Goal: Task Accomplishment & Management: Manage account settings

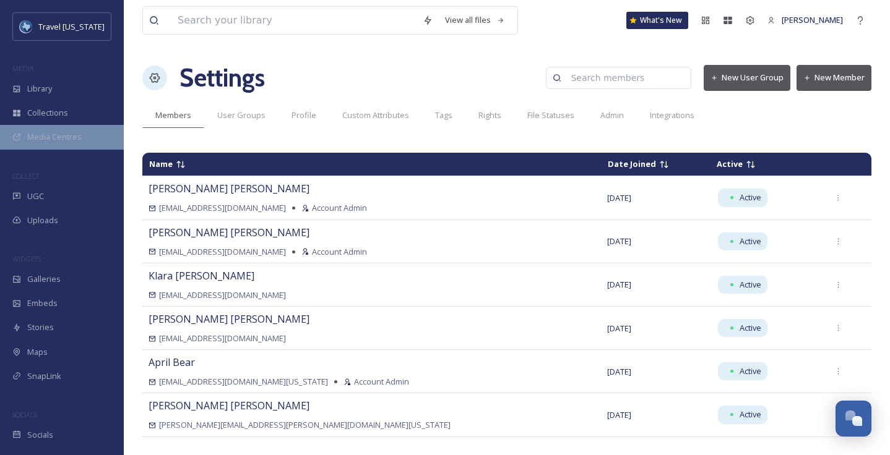
click at [50, 143] on div "Media Centres" at bounding box center [62, 137] width 124 height 24
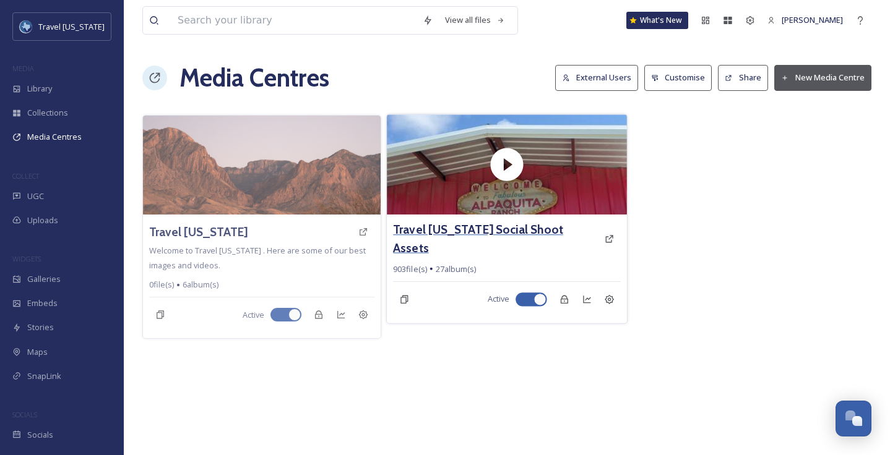
click at [498, 226] on h3 "Travel [US_STATE] Social Shoot Assets" at bounding box center [495, 239] width 205 height 36
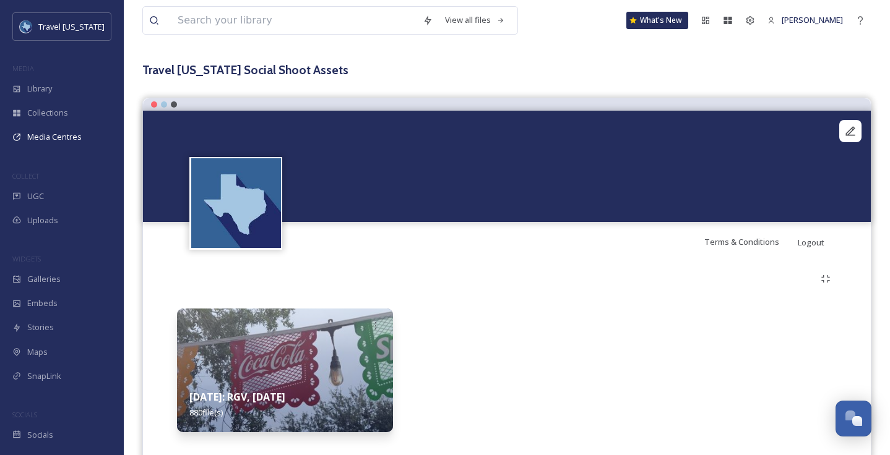
scroll to position [81, 0]
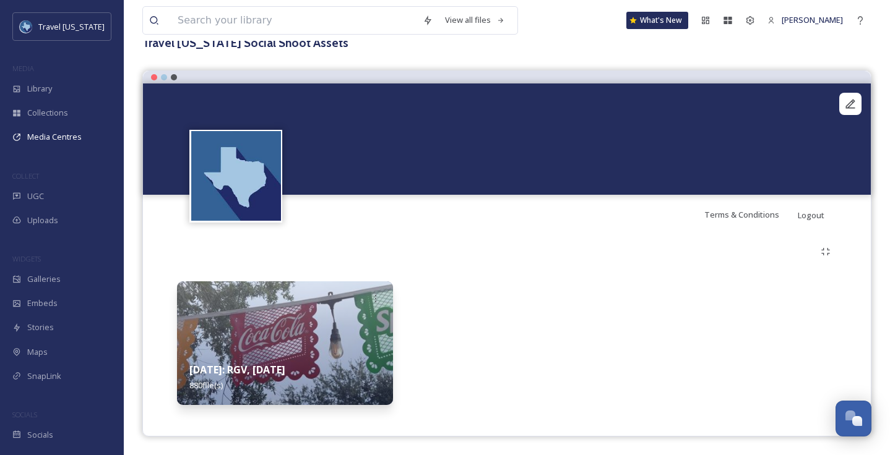
click at [329, 288] on img at bounding box center [285, 344] width 216 height 124
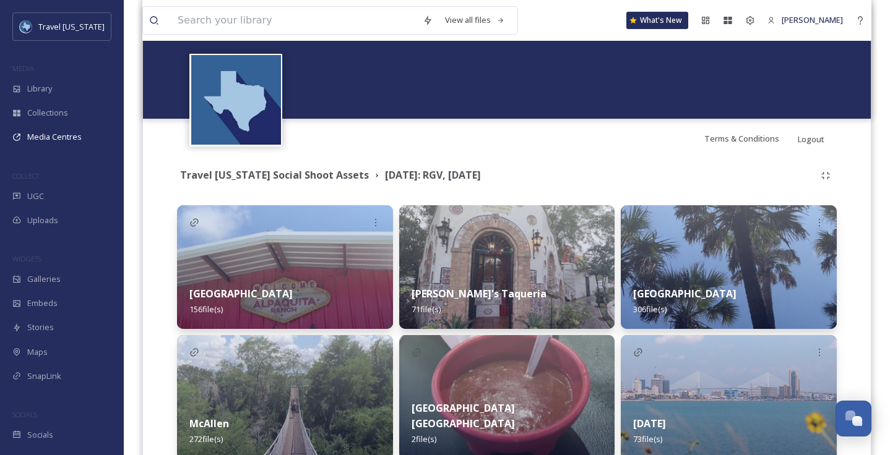
scroll to position [136, 0]
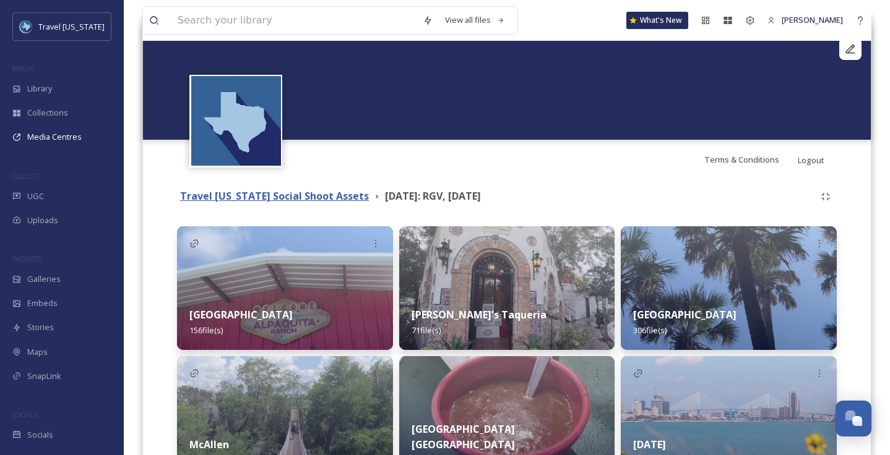
click at [306, 199] on strong "Travel [US_STATE] Social Shoot Assets" at bounding box center [274, 196] width 189 height 14
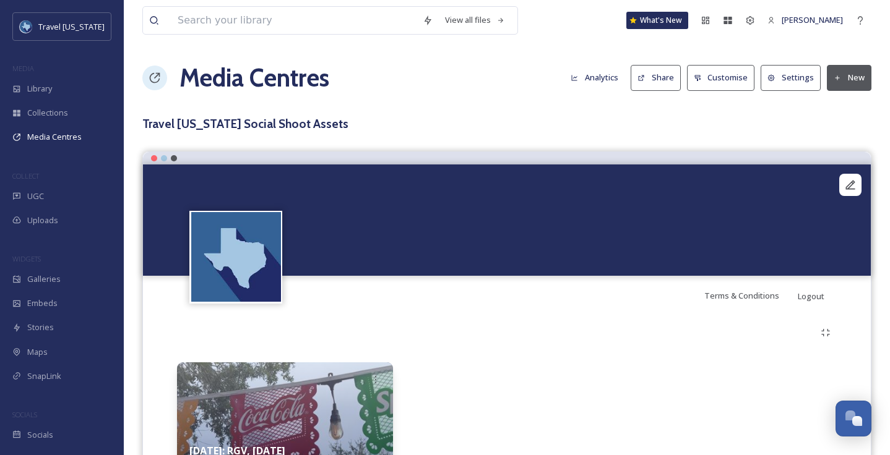
click at [648, 70] on button "Share" at bounding box center [656, 77] width 50 height 25
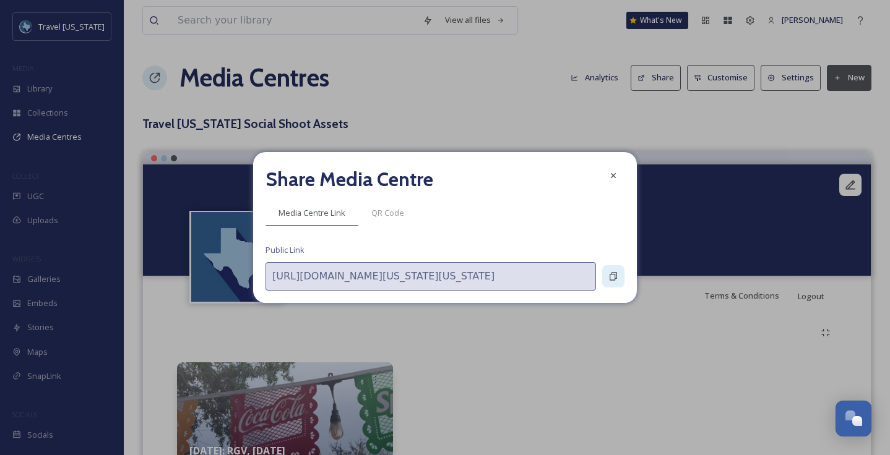
click at [611, 277] on icon at bounding box center [613, 277] width 10 height 10
click at [612, 175] on icon at bounding box center [613, 175] width 5 height 5
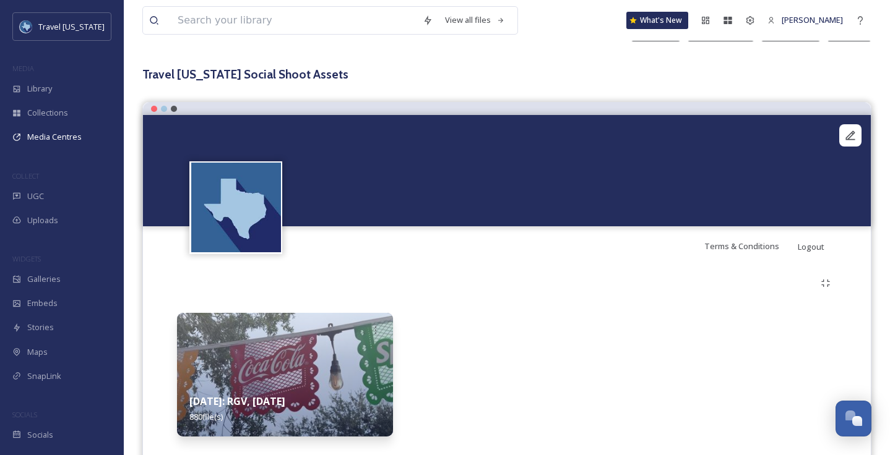
scroll to position [55, 0]
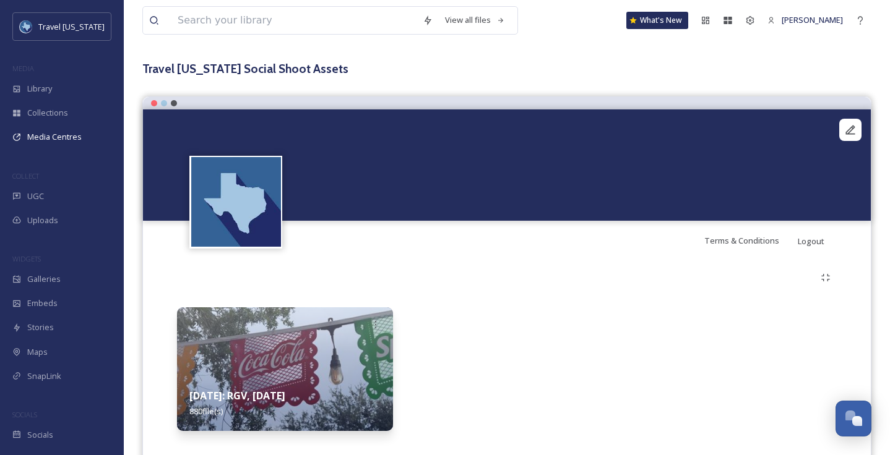
click at [481, 161] on video "Alpaquita Ranch158.MOV" at bounding box center [507, 165] width 728 height 111
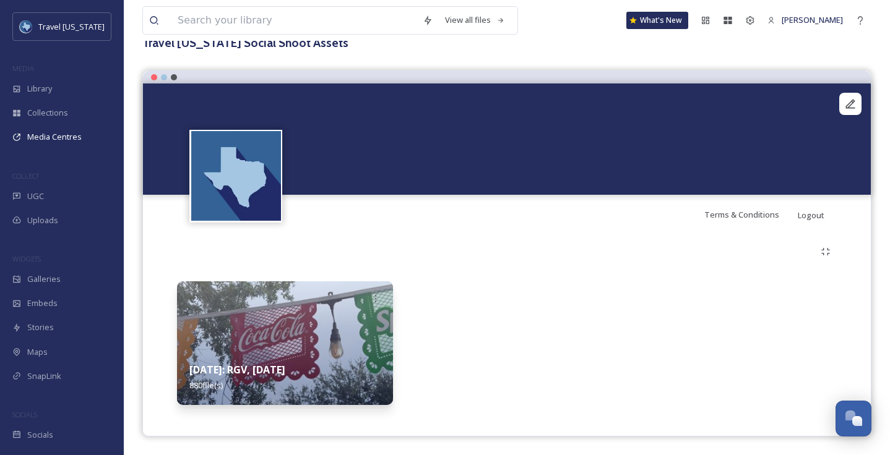
click at [352, 350] on img at bounding box center [285, 344] width 216 height 124
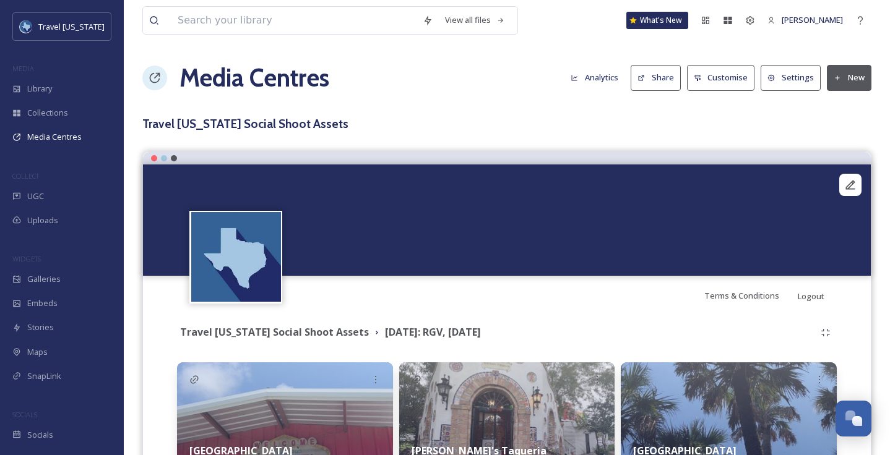
click at [436, 240] on video "Alpaquita Ranch158.MOV" at bounding box center [507, 220] width 728 height 111
click at [76, 136] on span "Media Centres" at bounding box center [54, 137] width 54 height 12
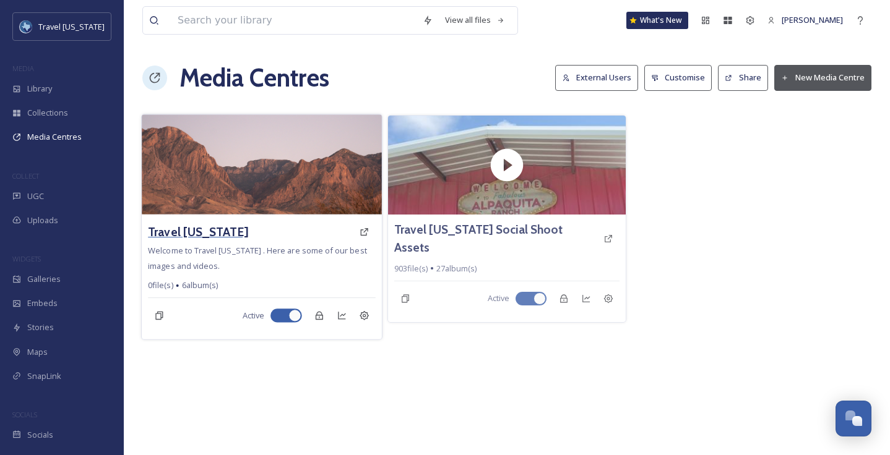
click at [203, 233] on h3 "Travel [US_STATE]" at bounding box center [198, 232] width 100 height 18
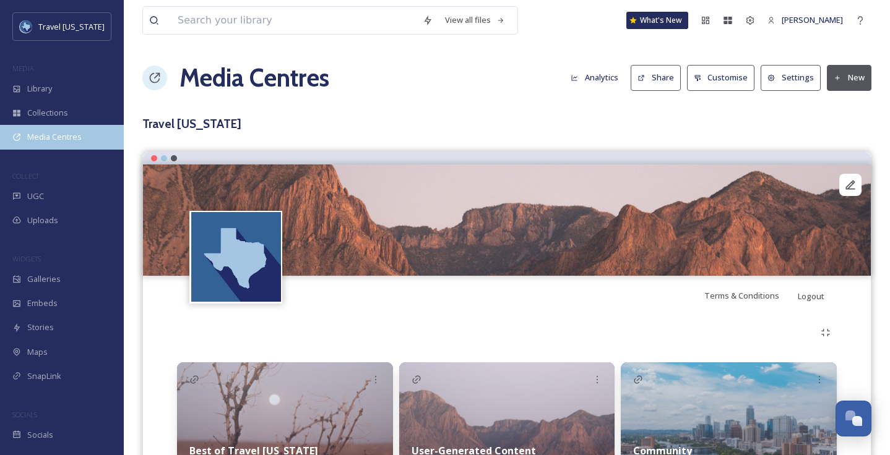
click at [59, 140] on span "Media Centres" at bounding box center [54, 137] width 54 height 12
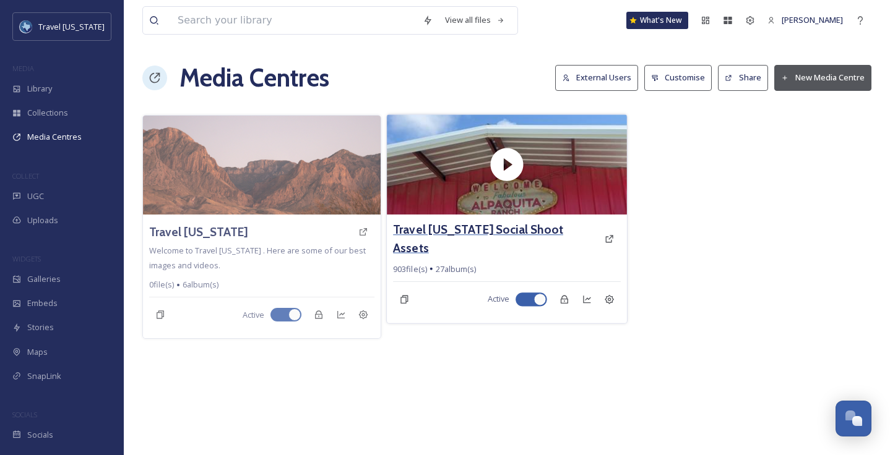
click at [471, 235] on h3 "Travel [US_STATE] Social Shoot Assets" at bounding box center [495, 239] width 205 height 36
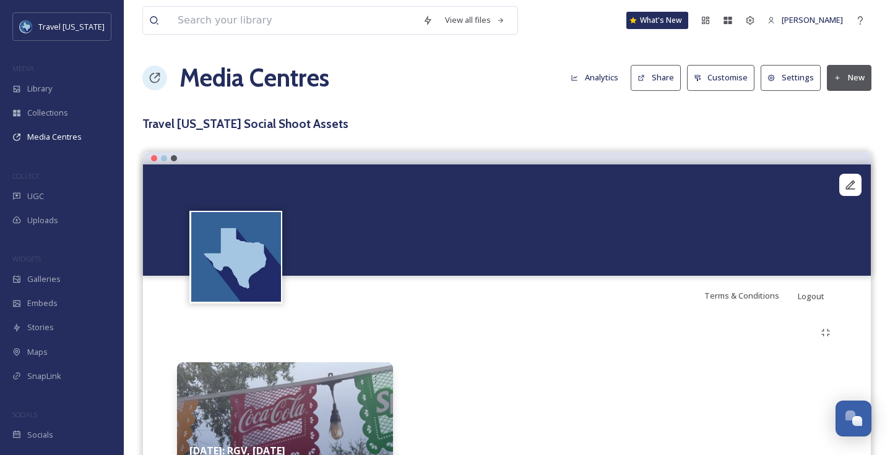
click at [789, 82] on button "Settings" at bounding box center [791, 77] width 60 height 25
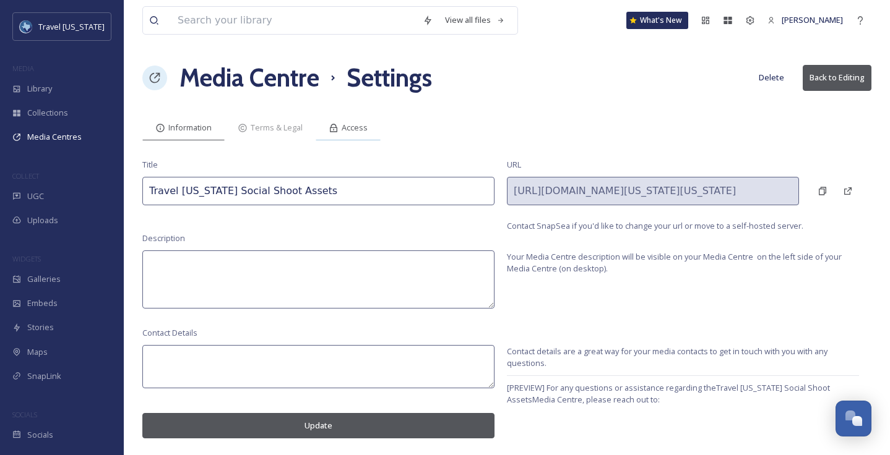
click at [348, 136] on div "Access" at bounding box center [348, 127] width 65 height 25
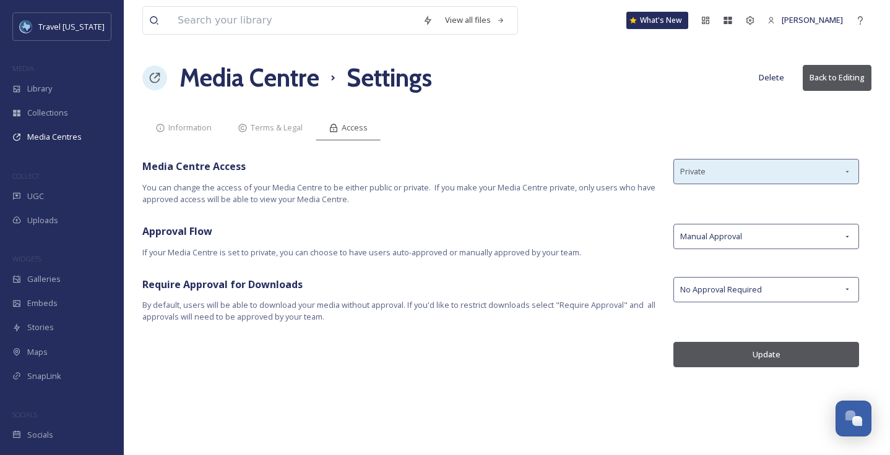
click at [723, 178] on div "Private" at bounding box center [766, 171] width 186 height 25
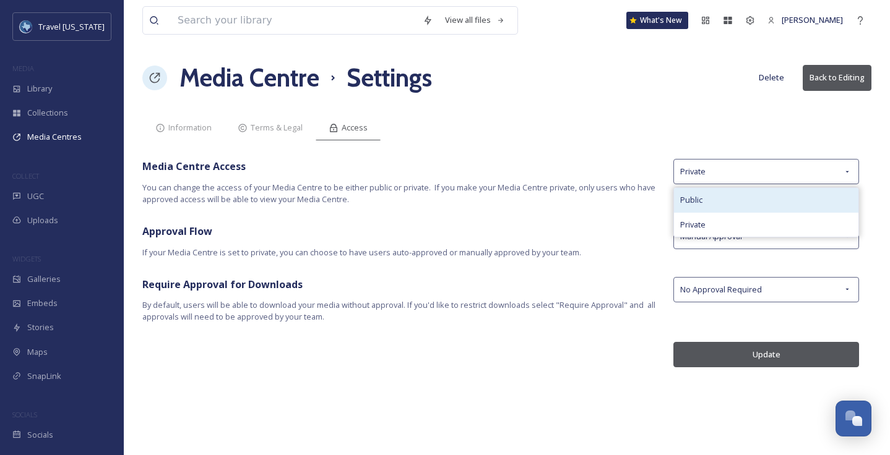
click at [716, 204] on div "Public" at bounding box center [766, 200] width 184 height 24
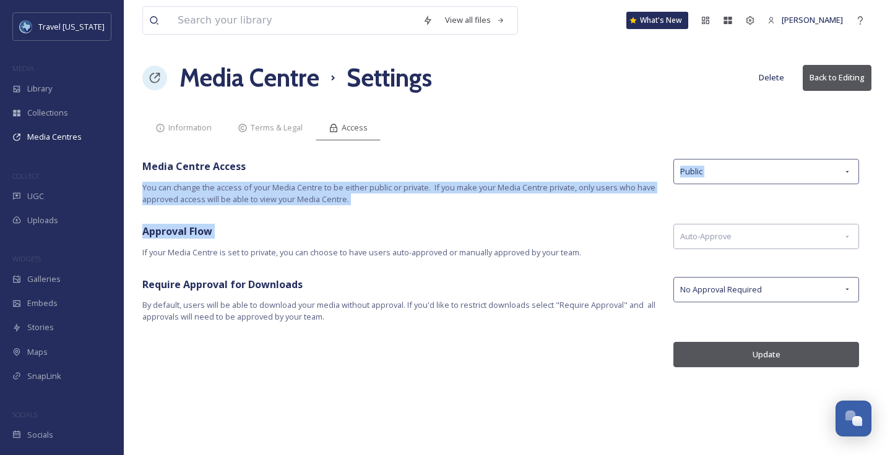
drag, startPoint x: 441, startPoint y: 168, endPoint x: 448, endPoint y: 245, distance: 77.7
click at [448, 245] on div "View all files What's New Kelsey Chabot Media Centre Settings Delete Back to Ed…" at bounding box center [507, 227] width 766 height 455
click at [448, 245] on div "Approval Flow If your Media Centre is set to private, you can choose to have us…" at bounding box center [401, 241] width 519 height 35
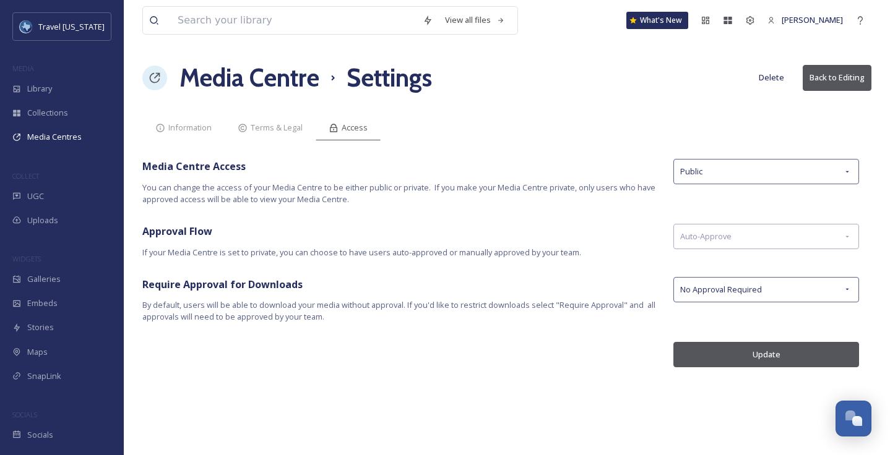
click at [764, 356] on button "Update" at bounding box center [766, 354] width 186 height 25
click at [194, 119] on div "Information" at bounding box center [183, 127] width 82 height 25
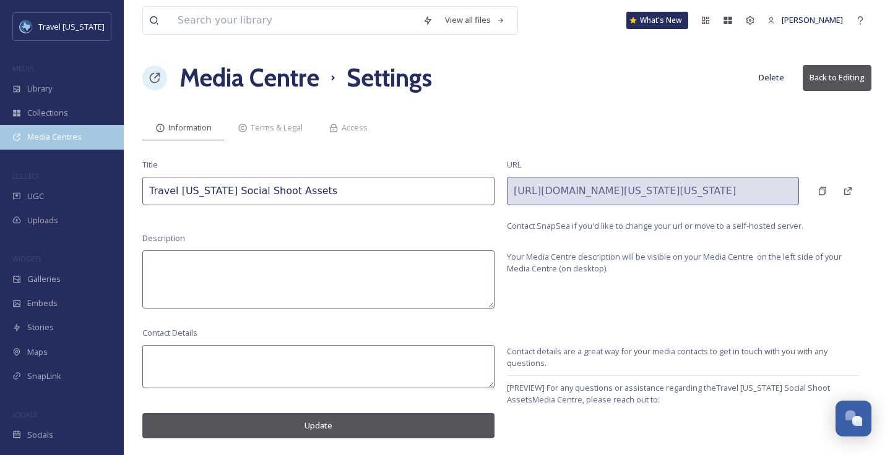
click at [62, 136] on span "Media Centres" at bounding box center [54, 137] width 54 height 12
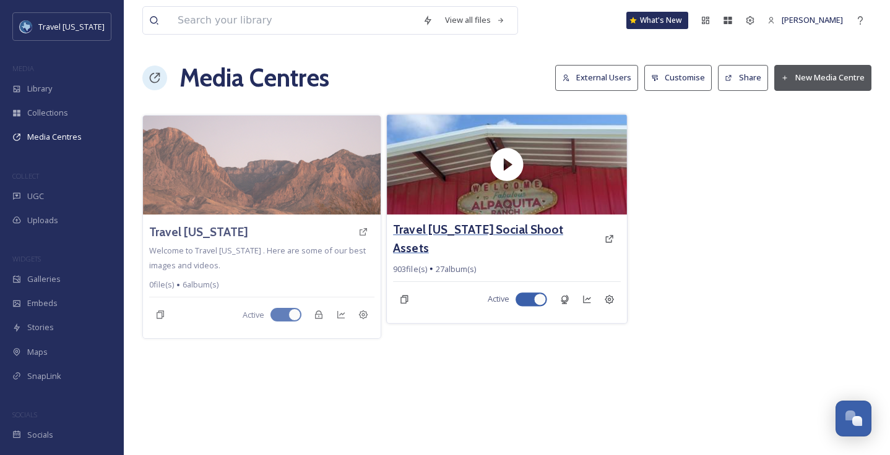
click at [449, 233] on h3 "Travel [US_STATE] Social Shoot Assets" at bounding box center [495, 239] width 205 height 36
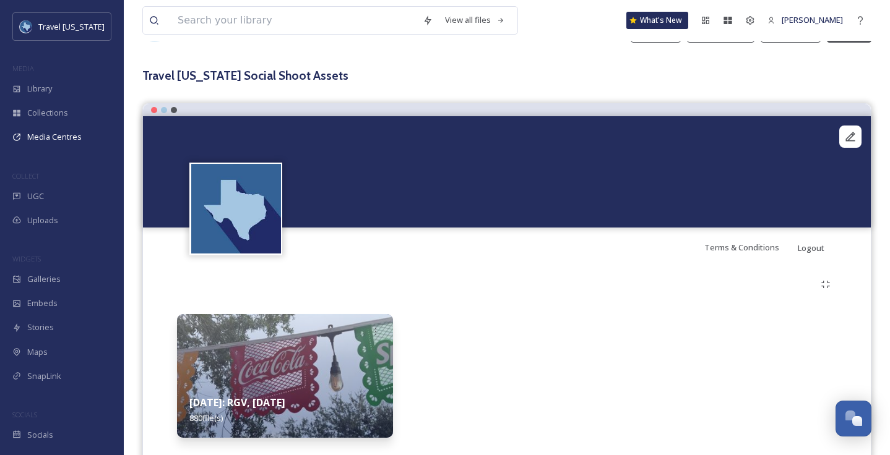
scroll to position [81, 0]
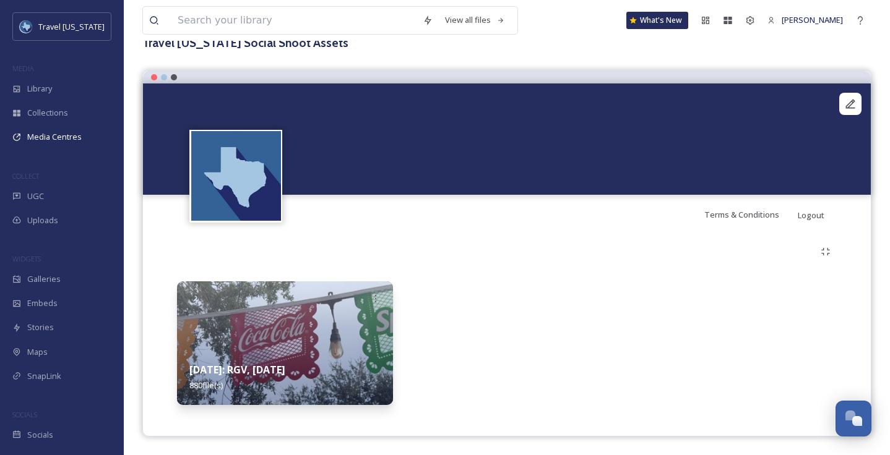
click at [280, 304] on img at bounding box center [285, 344] width 216 height 124
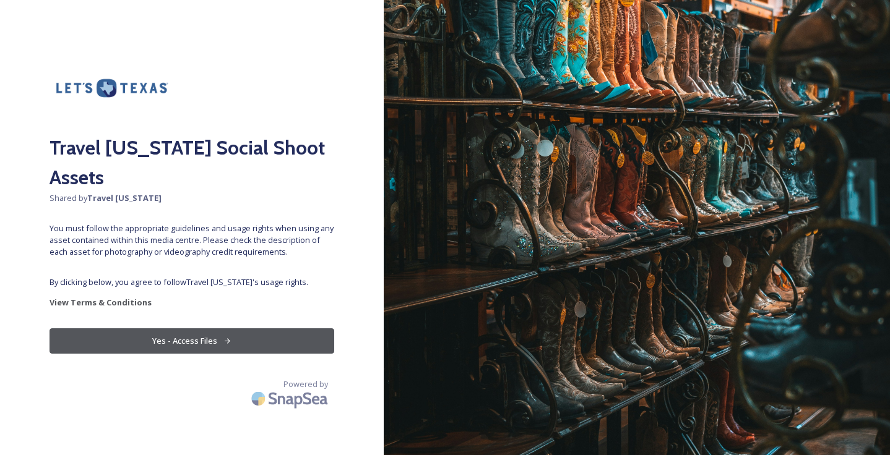
click at [196, 329] on button "Yes - Access Files" at bounding box center [192, 341] width 285 height 25
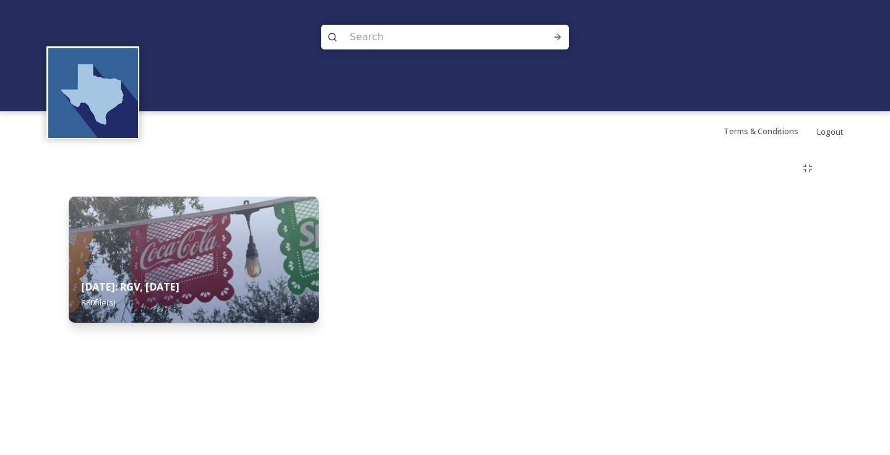
click at [249, 253] on img at bounding box center [194, 260] width 250 height 126
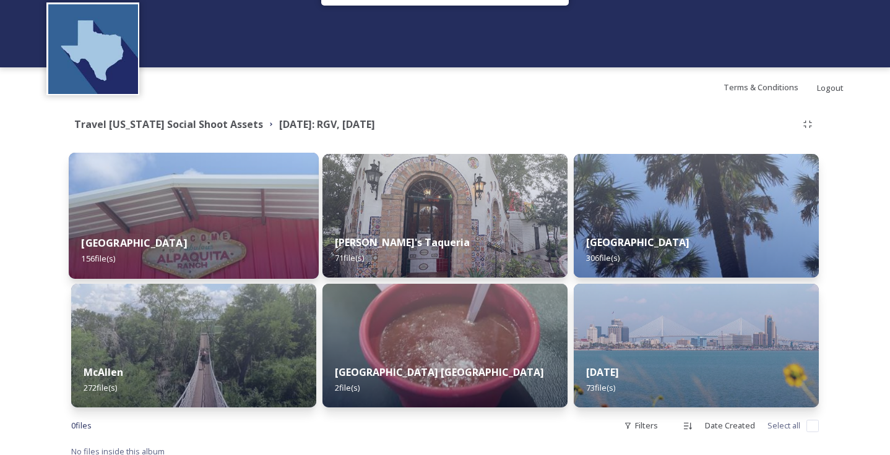
scroll to position [54, 0]
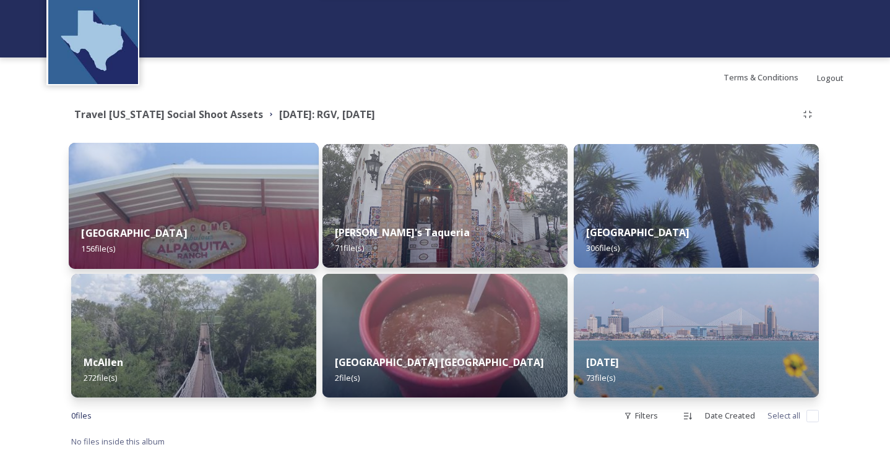
click at [221, 192] on img at bounding box center [194, 206] width 250 height 126
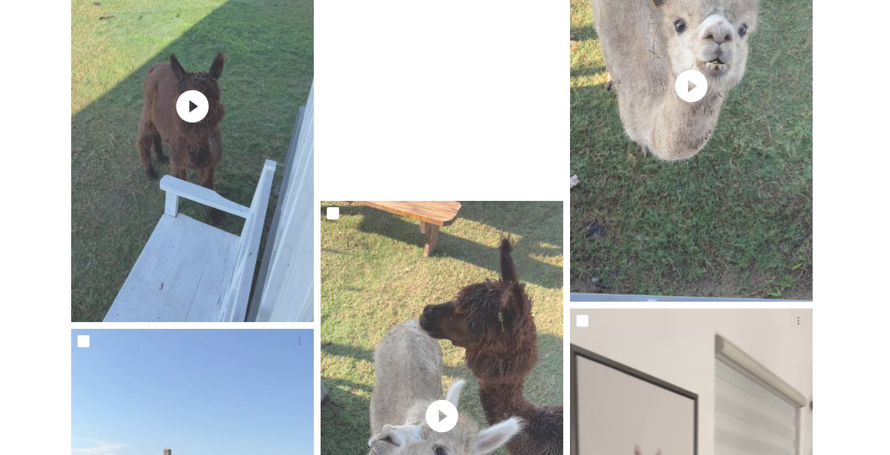
scroll to position [6727, 0]
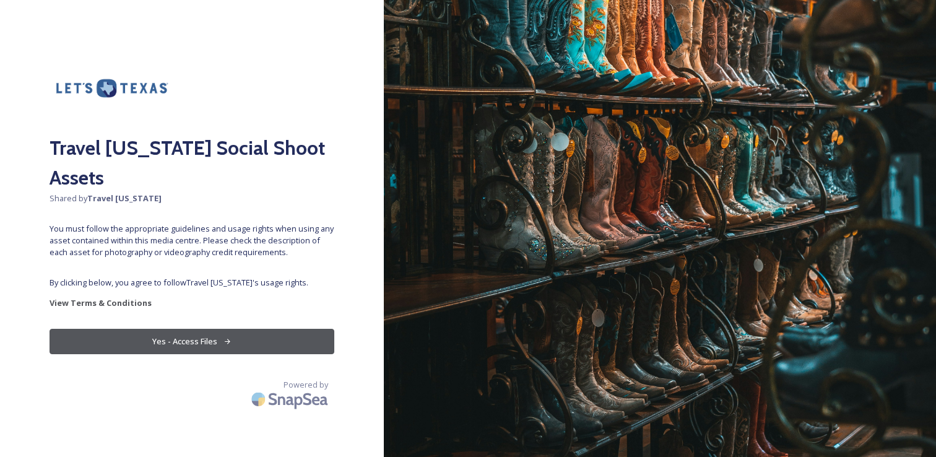
click at [209, 329] on button "Yes - Access Files" at bounding box center [192, 341] width 285 height 25
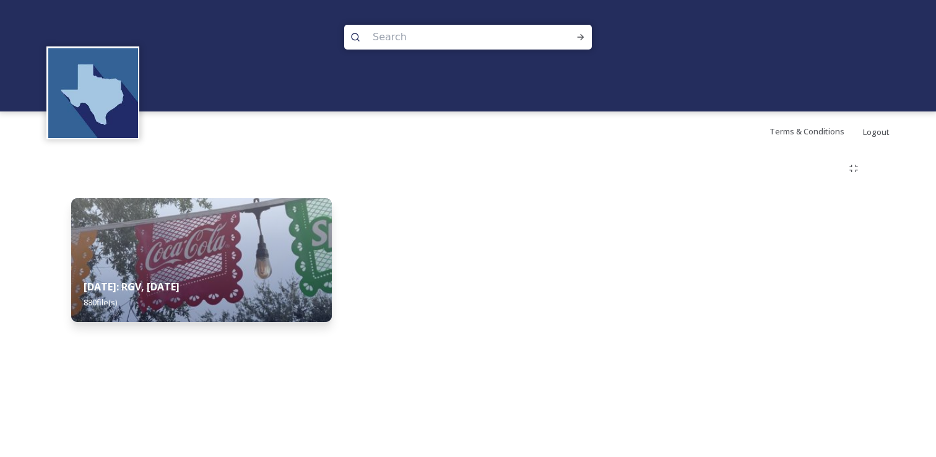
click at [220, 246] on img at bounding box center [201, 260] width 261 height 124
